Goal: Transaction & Acquisition: Purchase product/service

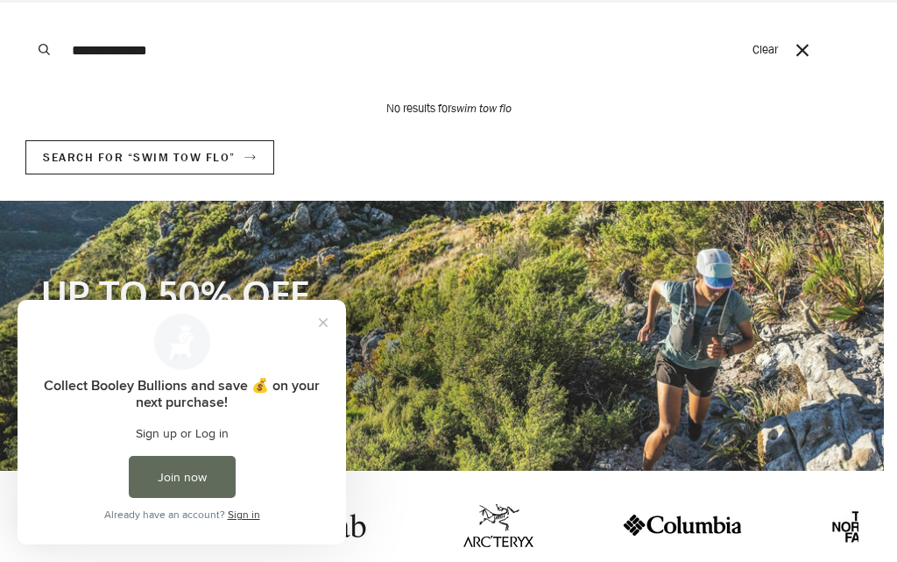
type input "**********"
click at [25, 0] on button "Search" at bounding box center [44, 50] width 39 height 100
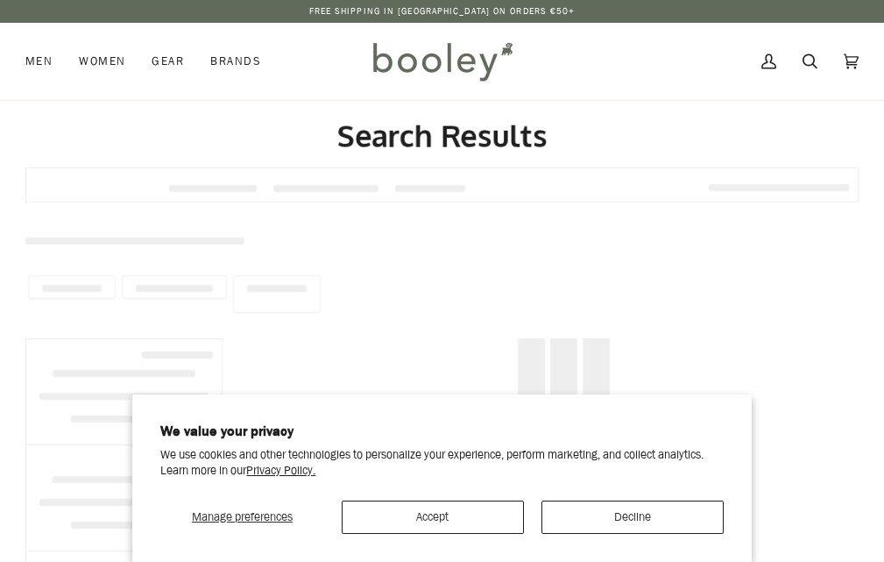
type input "**********"
